Goal: Find specific page/section: Find specific page/section

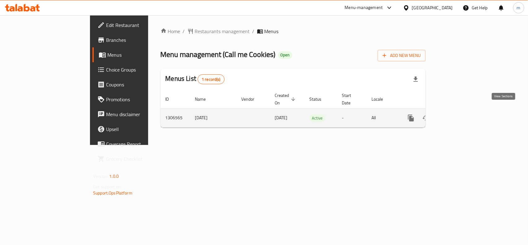
click at [458, 115] on icon "enhanced table" at bounding box center [456, 118] width 6 height 6
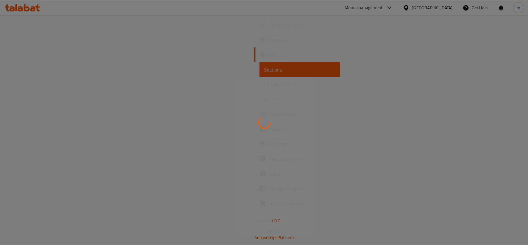
click at [166, 54] on div at bounding box center [264, 122] width 528 height 245
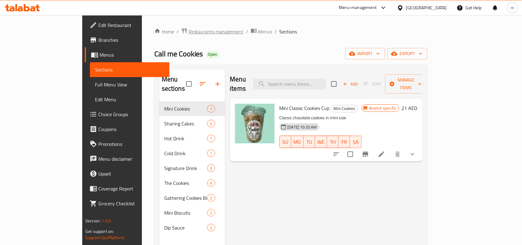
click at [189, 32] on span "Restaurants management" at bounding box center [216, 31] width 55 height 7
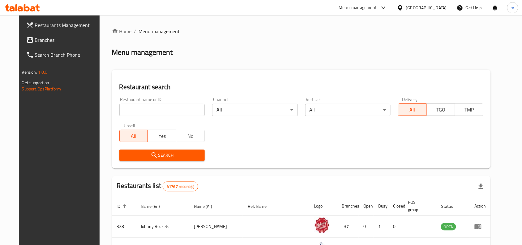
click at [148, 113] on input "search" at bounding box center [161, 110] width 85 height 12
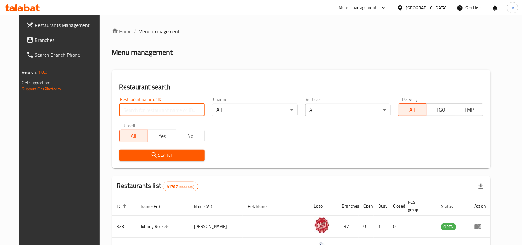
paste input "704141"
type input "704141"
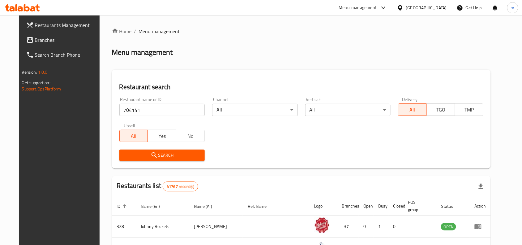
click at [151, 157] on icon "submit" at bounding box center [154, 154] width 7 height 7
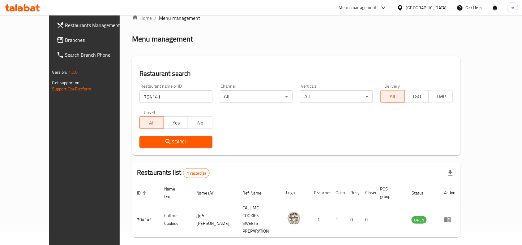
scroll to position [19, 0]
